Goal: Task Accomplishment & Management: Use online tool/utility

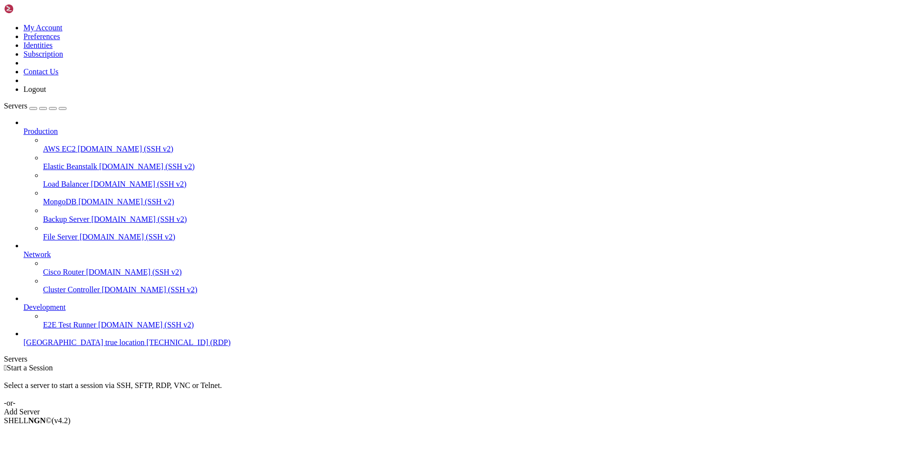
click at [61, 347] on div "Production AWS EC2 [DOMAIN_NAME] (SSH v2) Elastic Beanstalk [DOMAIN_NAME] (SSH …" at bounding box center [457, 232] width 906 height 229
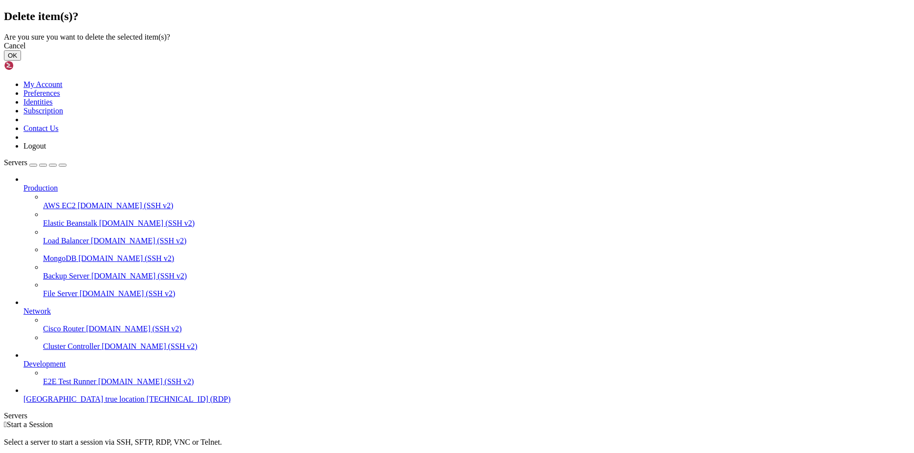
click at [21, 61] on button "OK" at bounding box center [12, 55] width 17 height 10
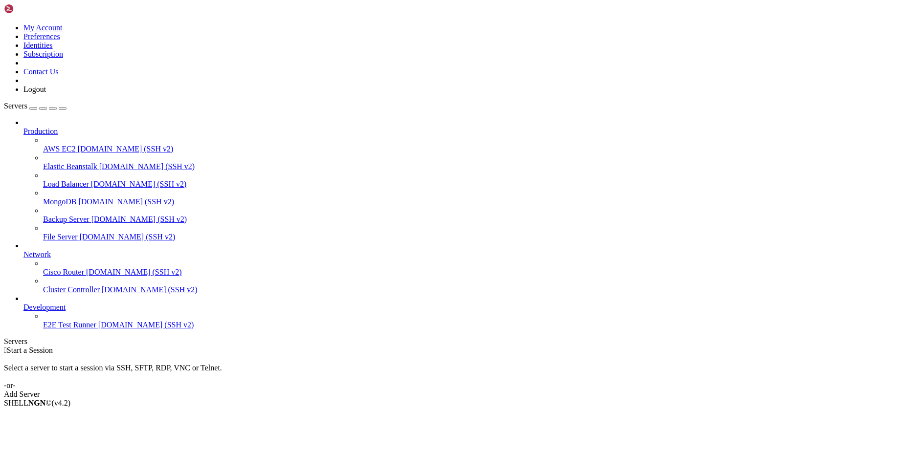
click at [23, 250] on icon at bounding box center [23, 250] width 0 height 0
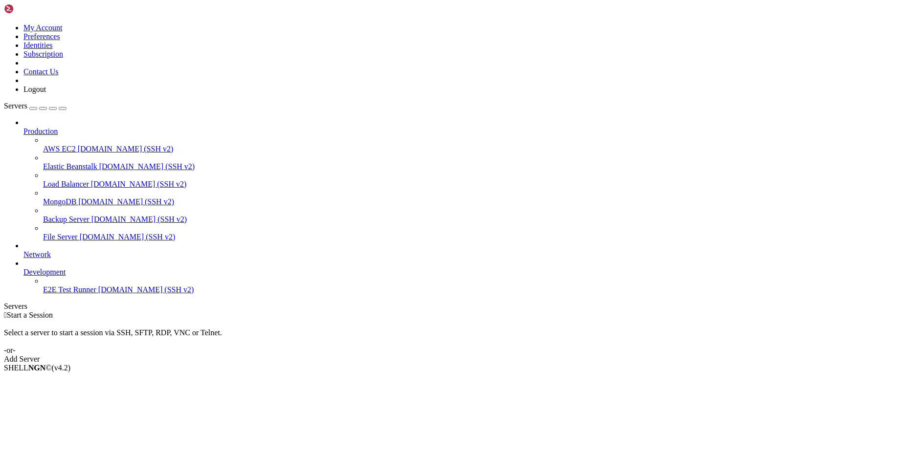
click at [23, 127] on icon at bounding box center [23, 127] width 0 height 0
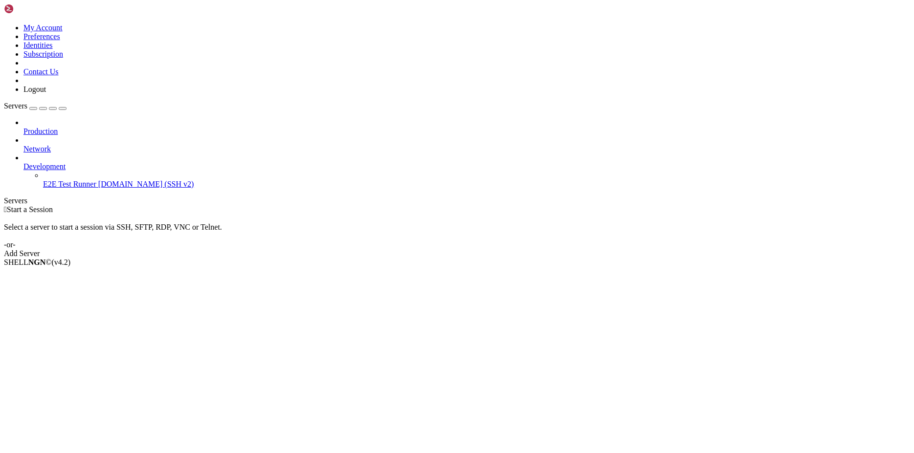
click at [231, 205] on div " Start a Session Select a server to start a session via SSH, SFTP, RDP, VNC or…" at bounding box center [457, 231] width 906 height 53
click at [23, 162] on icon at bounding box center [23, 162] width 0 height 0
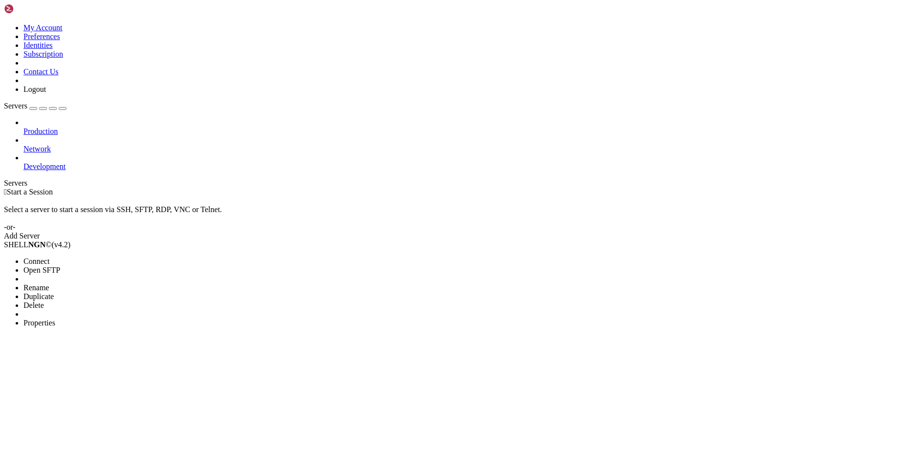
click at [69, 165] on div at bounding box center [457, 226] width 914 height 453
drag, startPoint x: 44, startPoint y: 149, endPoint x: 55, endPoint y: 74, distance: 75.1
click at [44, 148] on div "Production Network Development" at bounding box center [457, 144] width 906 height 53
click at [33, 109] on div "button" at bounding box center [33, 109] width 0 height 0
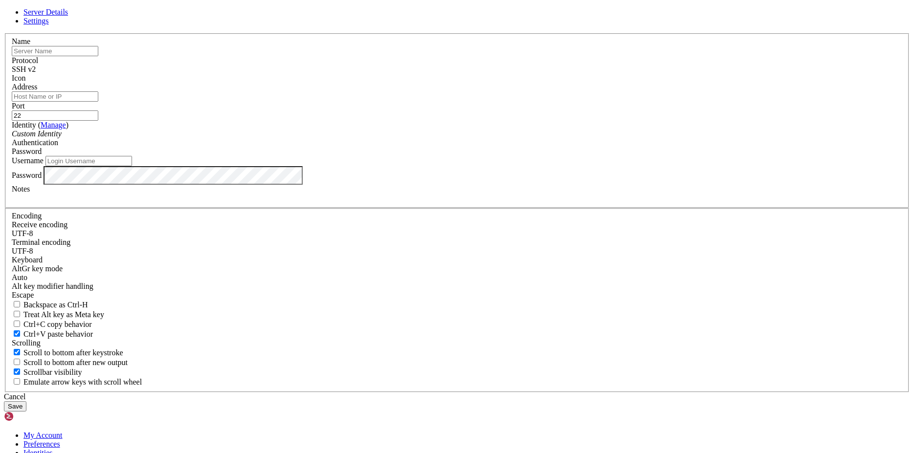
click at [36, 73] on span "SSH v2" at bounding box center [24, 69] width 24 height 8
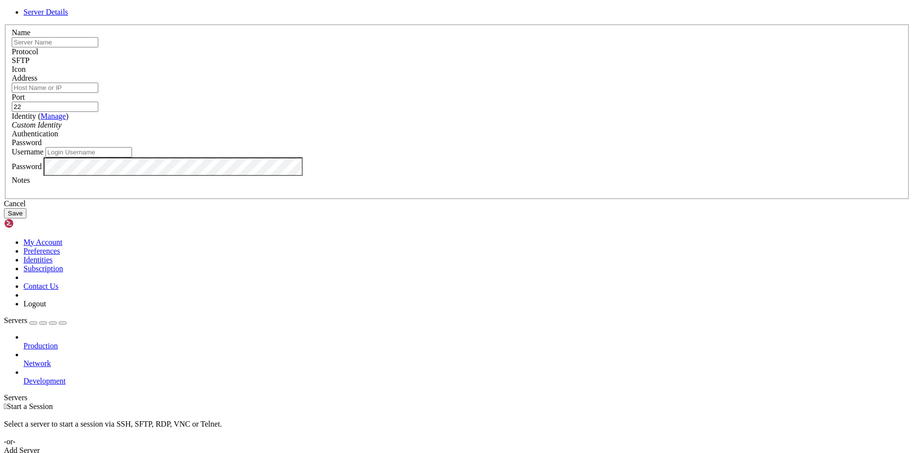
click at [98, 47] on input "text" at bounding box center [55, 42] width 87 height 10
type input "IRS server"
click at [98, 93] on input "Address" at bounding box center [55, 88] width 87 height 10
drag, startPoint x: 355, startPoint y: 175, endPoint x: 108, endPoint y: 153, distance: 248.3
click at [98, 93] on input "31.57" at bounding box center [55, 88] width 87 height 10
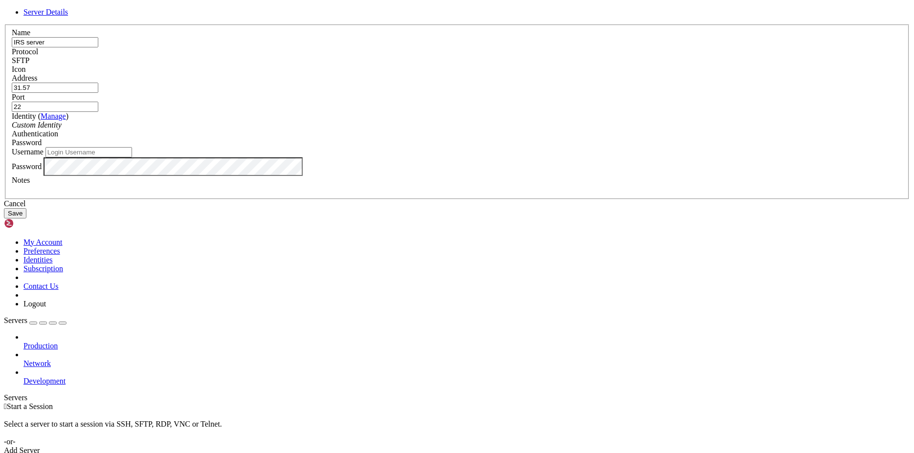
paste input "[URL][TECHNICAL_ID]"
type input "[TECHNICAL_ID]"
click at [132, 157] on input "Username" at bounding box center [88, 152] width 87 height 10
type input "root"
click at [26, 219] on button "Save" at bounding box center [15, 213] width 22 height 10
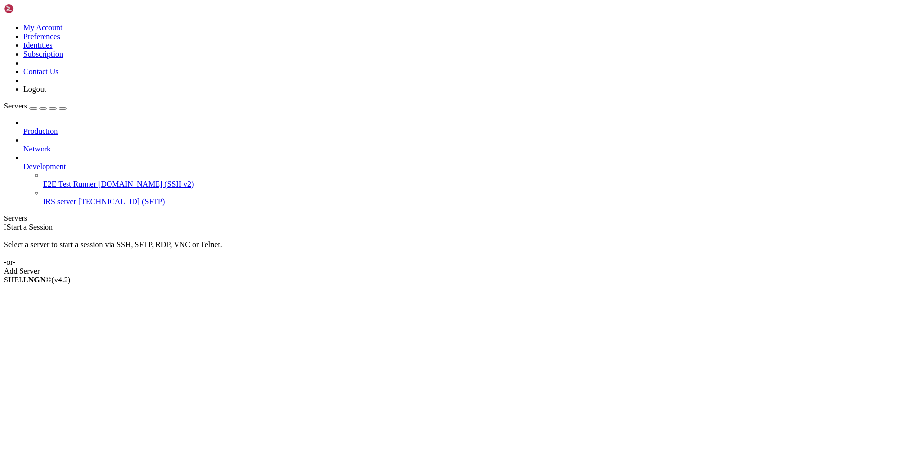
click at [78, 197] on span "[TECHNICAL_ID] (SFTP)" at bounding box center [121, 201] width 87 height 8
click at [79, 197] on span "[TECHNICAL_ID] (SFTP)" at bounding box center [121, 201] width 87 height 8
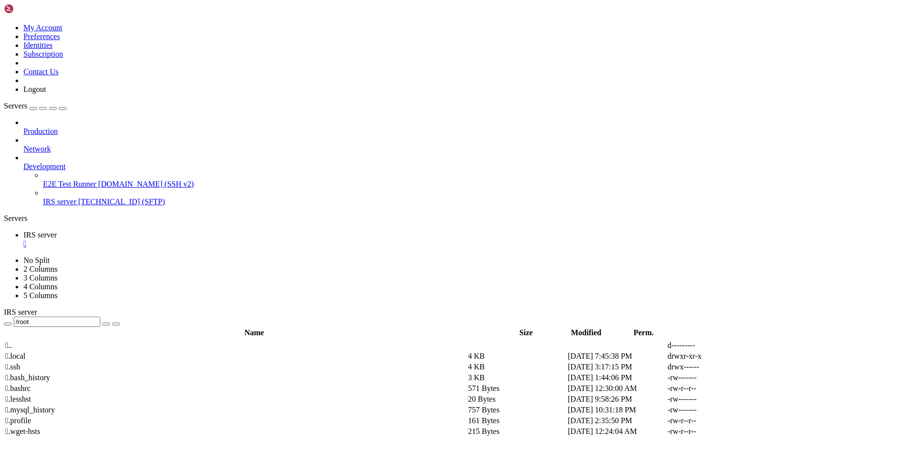
click at [12, 341] on span " .." at bounding box center [8, 345] width 7 height 8
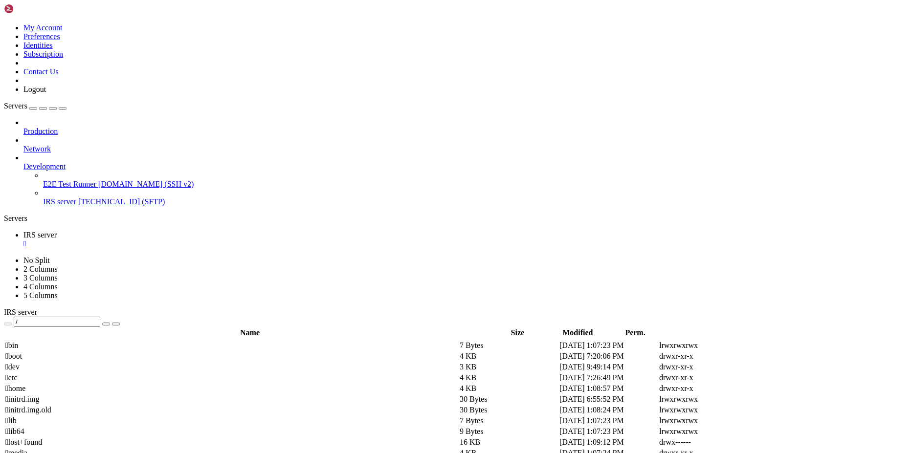
scroll to position [150, 0]
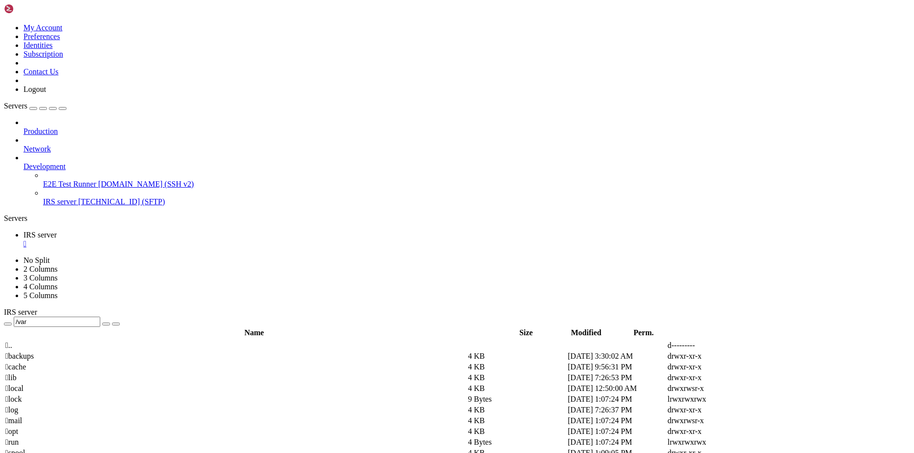
scroll to position [0, 0]
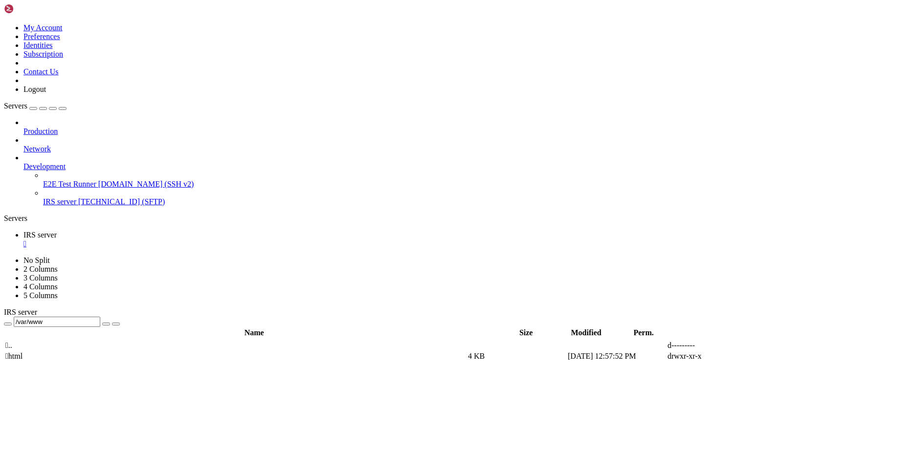
click at [8, 352] on span "" at bounding box center [6, 356] width 3 height 8
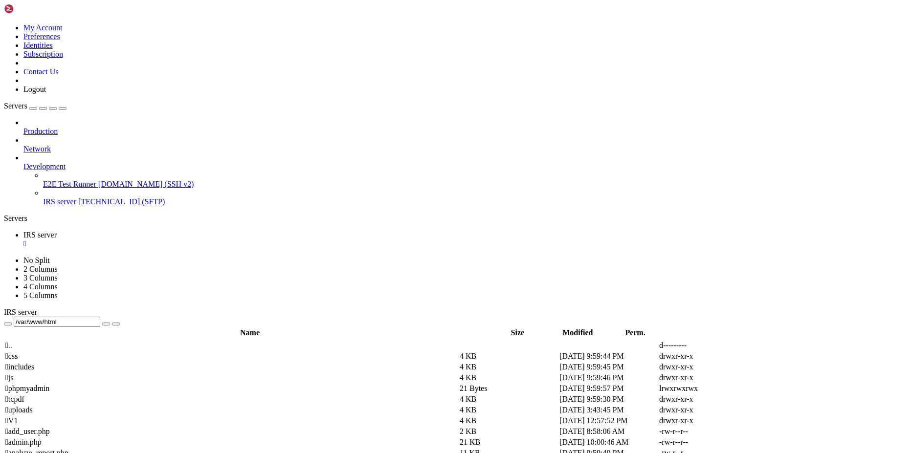
drag, startPoint x: 793, startPoint y: 84, endPoint x: 772, endPoint y: 91, distance: 22.4
click at [8, 324] on icon "button" at bounding box center [8, 324] width 0 height 0
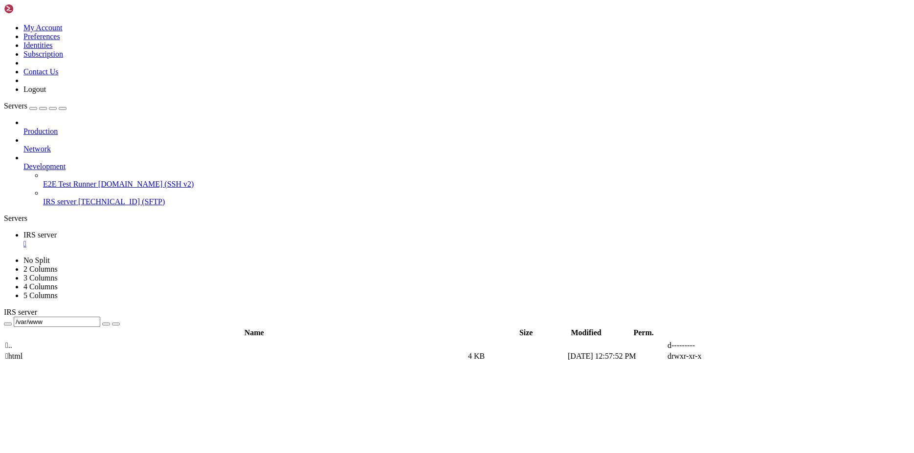
click at [767, 356] on icon at bounding box center [767, 356] width 0 height 0
click at [22, 352] on span " html" at bounding box center [13, 356] width 17 height 8
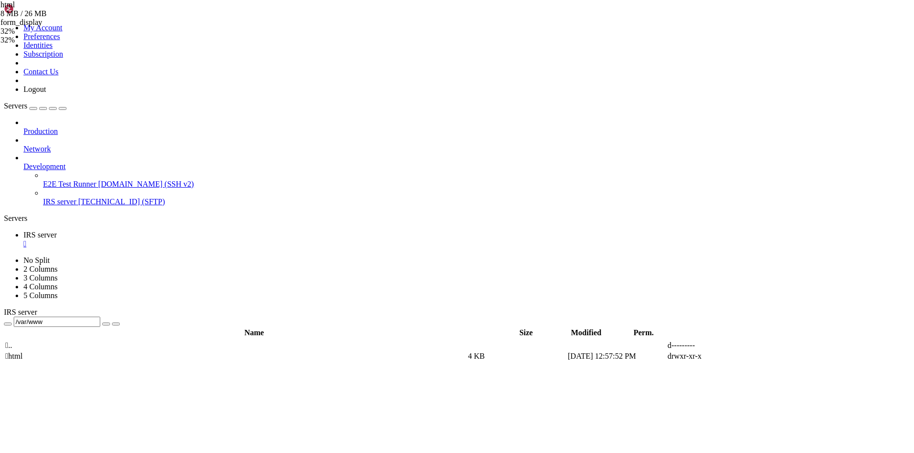
type input "/var/www/html"
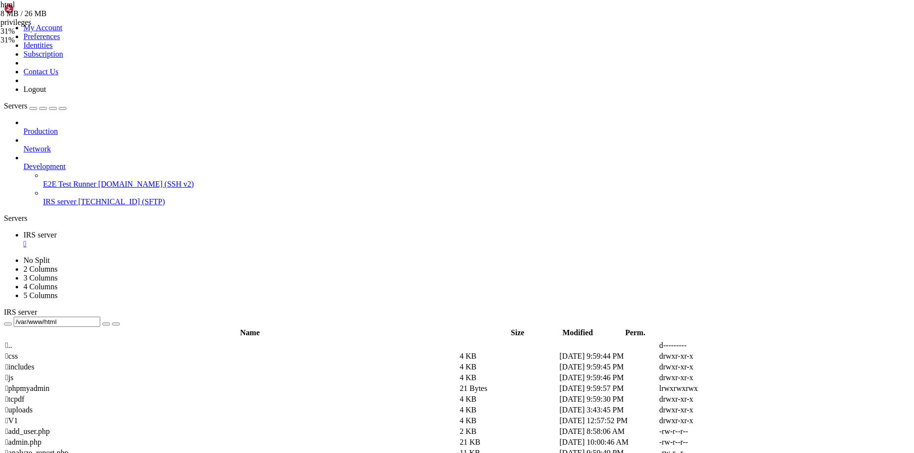
scroll to position [53, 0]
click at [82, 206] on div "Production Network Development E2E Test Runner [DOMAIN_NAME] (SSH v2) IRS serve…" at bounding box center [457, 162] width 906 height 88
